Goal: Task Accomplishment & Management: Complete application form

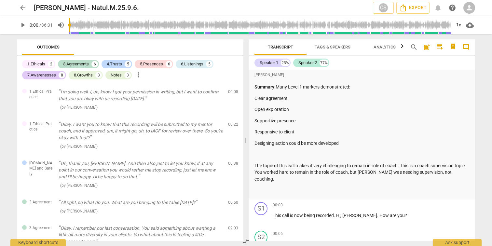
click at [472, 7] on span "person" at bounding box center [469, 8] width 8 height 8
click at [471, 17] on li "Login" at bounding box center [474, 16] width 23 height 16
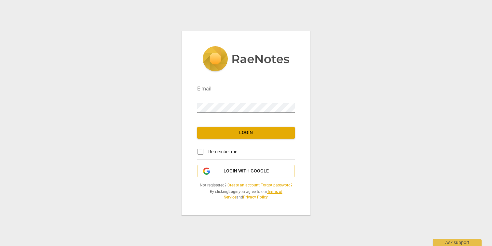
click at [239, 184] on link "Create an account" at bounding box center [243, 185] width 32 height 5
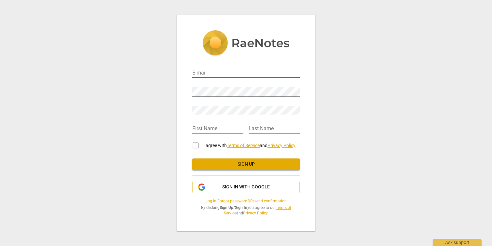
click at [199, 70] on input "email" at bounding box center [245, 73] width 107 height 9
type input "natulmiddlebrook@gmail.com"
type input "Natul"
type input "Middlebrook"
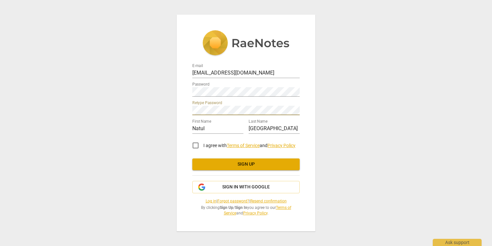
click at [194, 144] on input "I agree with Terms of Service and Privacy Policy" at bounding box center [196, 146] width 16 height 16
checkbox input "true"
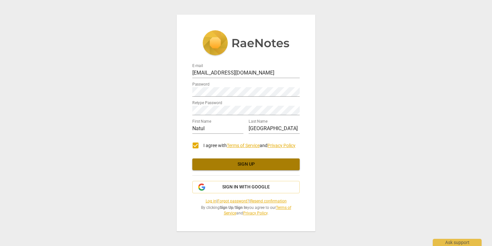
click at [217, 167] on button "Sign up" at bounding box center [245, 164] width 107 height 12
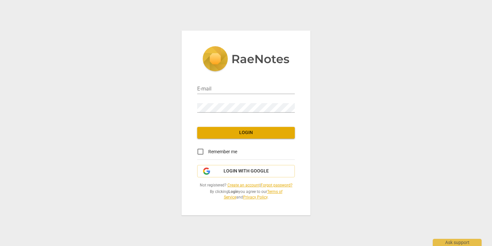
type input "[EMAIL_ADDRESS][DOMAIN_NAME]"
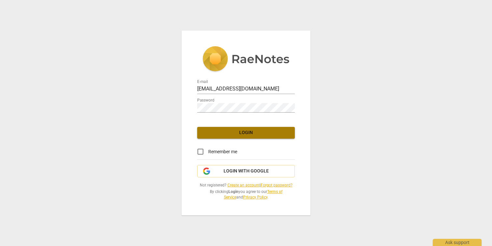
click at [242, 133] on span "Login" at bounding box center [245, 132] width 87 height 7
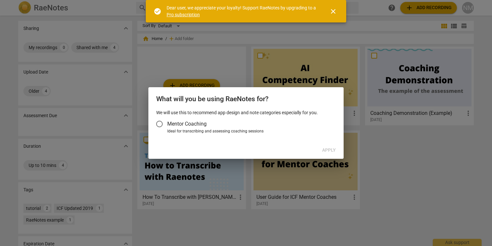
click at [159, 124] on input "Mentor Coaching" at bounding box center [160, 124] width 16 height 16
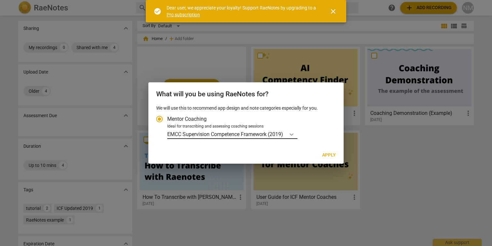
click at [290, 135] on icon "Account type" at bounding box center [291, 134] width 7 height 7
click at [0, 0] on input "Ideal for transcribing and assessing coaching sessions EMCC Supervision Compete…" at bounding box center [0, 0] width 0 height 0
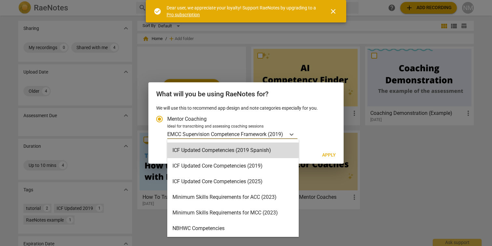
scroll to position [110, 0]
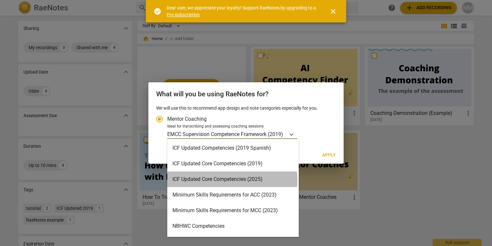
click at [221, 180] on div "ICF Updated Core Competencies (2025)" at bounding box center [232, 179] width 131 height 16
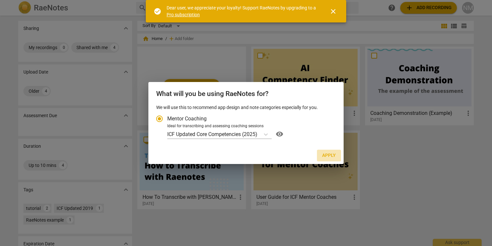
click at [330, 158] on span "Apply" at bounding box center [329, 155] width 14 height 7
radio input "false"
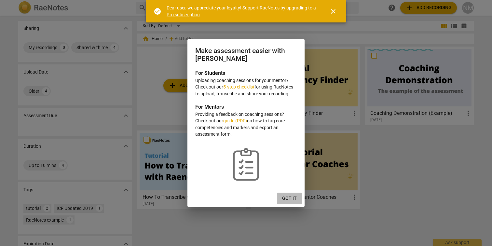
click at [288, 198] on span "Got it" at bounding box center [289, 198] width 15 height 7
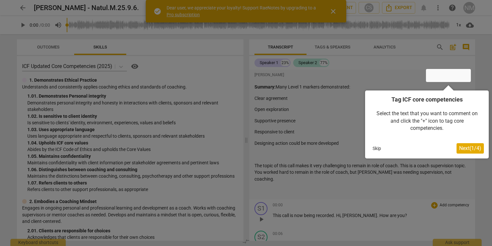
scroll to position [123, 0]
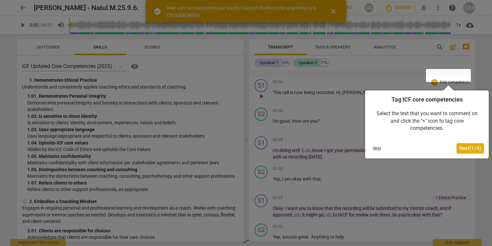
click at [335, 10] on div at bounding box center [246, 123] width 492 height 246
click at [331, 11] on div at bounding box center [246, 123] width 492 height 246
click at [333, 10] on div at bounding box center [246, 123] width 492 height 246
click at [413, 166] on div at bounding box center [246, 123] width 492 height 246
click at [376, 147] on button "Skip" at bounding box center [377, 148] width 14 height 10
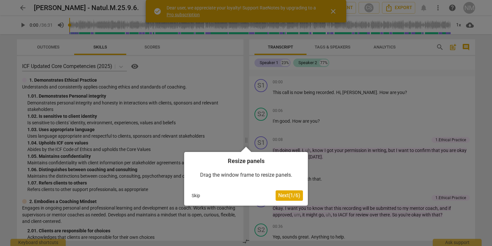
click at [197, 194] on button "Skip" at bounding box center [196, 196] width 14 height 10
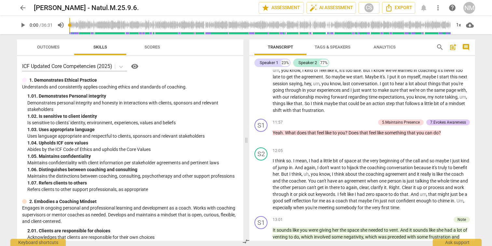
scroll to position [1430, 0]
